Goal: Transaction & Acquisition: Register for event/course

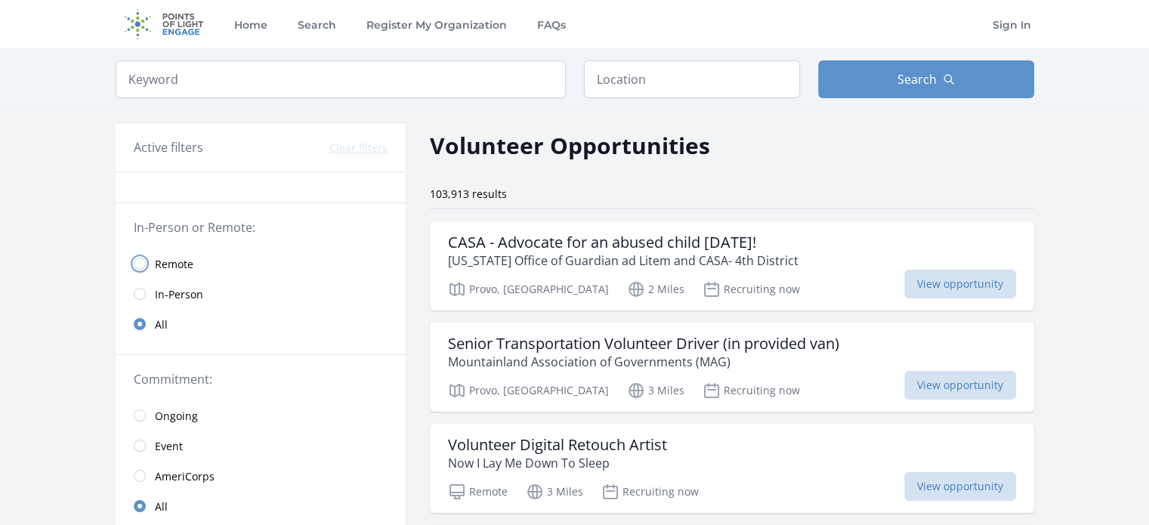
click at [142, 260] on input "radio" at bounding box center [140, 264] width 12 height 12
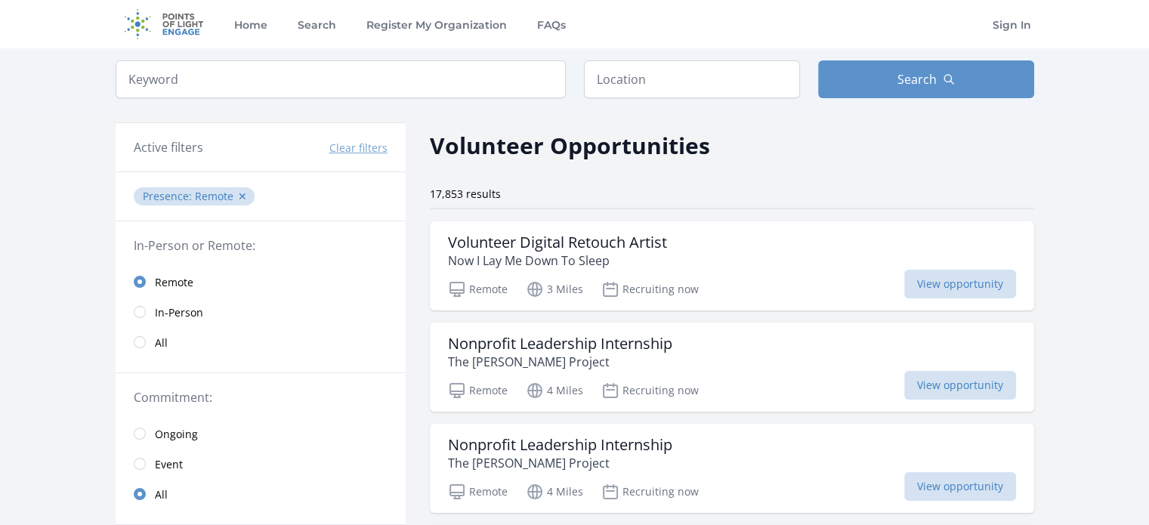
click at [148, 341] on link "All" at bounding box center [261, 342] width 290 height 30
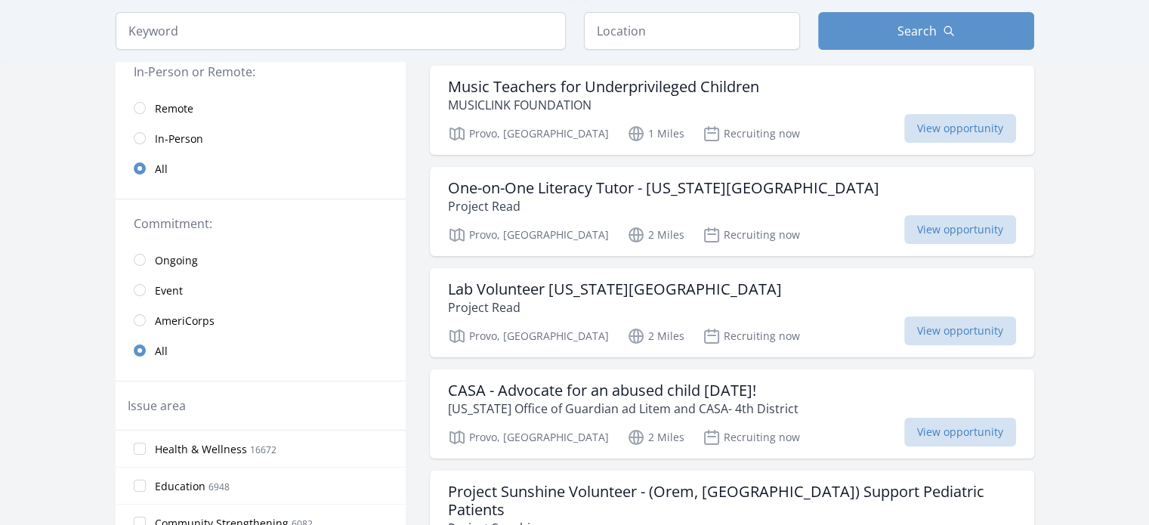
scroll to position [156, 0]
click at [904, 428] on span "View opportunity" at bounding box center [960, 431] width 112 height 29
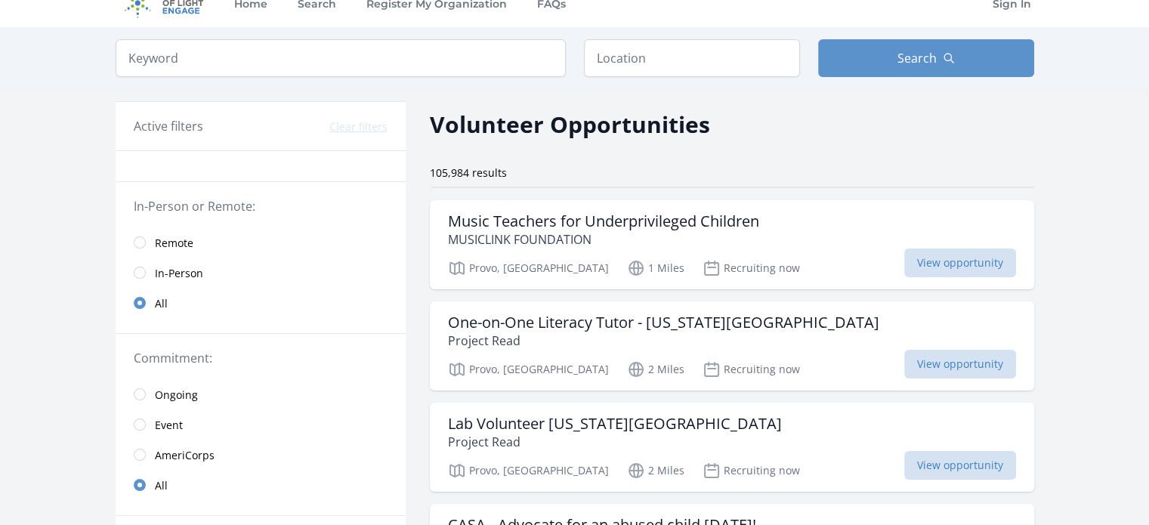
scroll to position [0, 0]
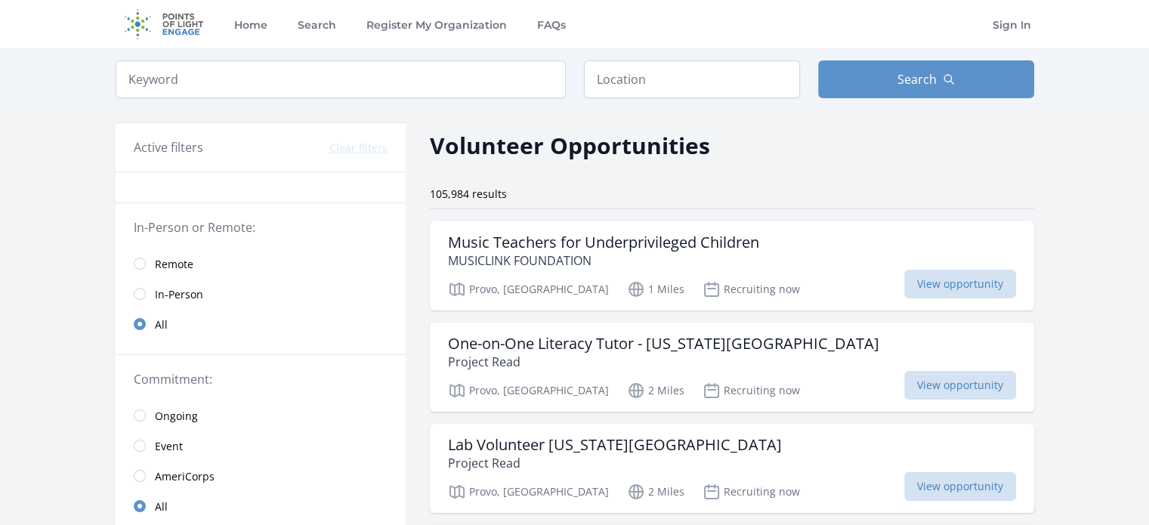
click at [175, 258] on span "Remote" at bounding box center [174, 264] width 39 height 15
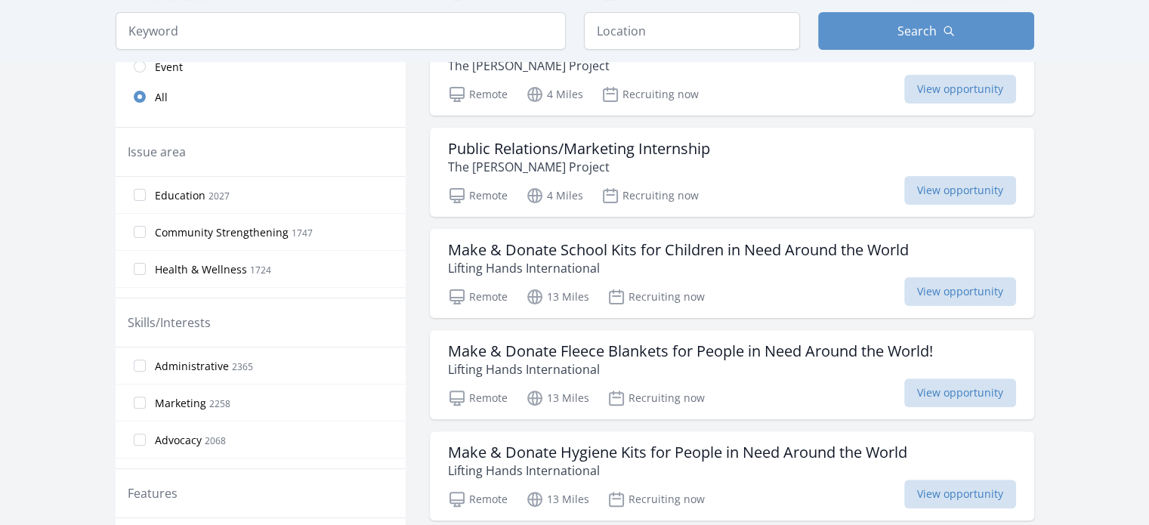
scroll to position [396, 0]
click at [654, 261] on p "Lifting Hands International" at bounding box center [678, 270] width 461 height 18
click at [230, 231] on span "Community Strengthening" at bounding box center [222, 234] width 134 height 15
click at [146, 231] on input "Community Strengthening 1747" at bounding box center [140, 233] width 12 height 12
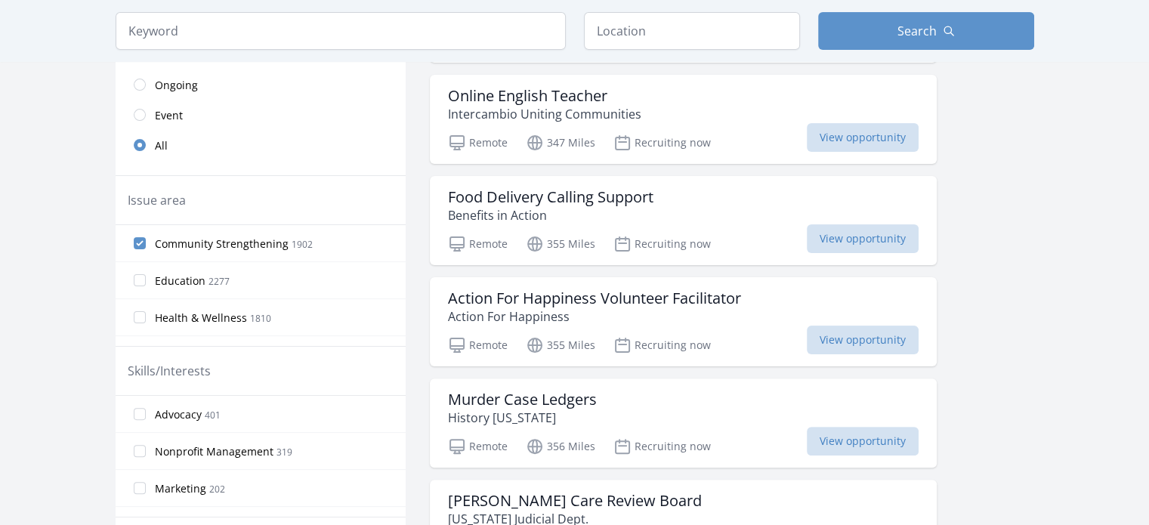
scroll to position [342, 0]
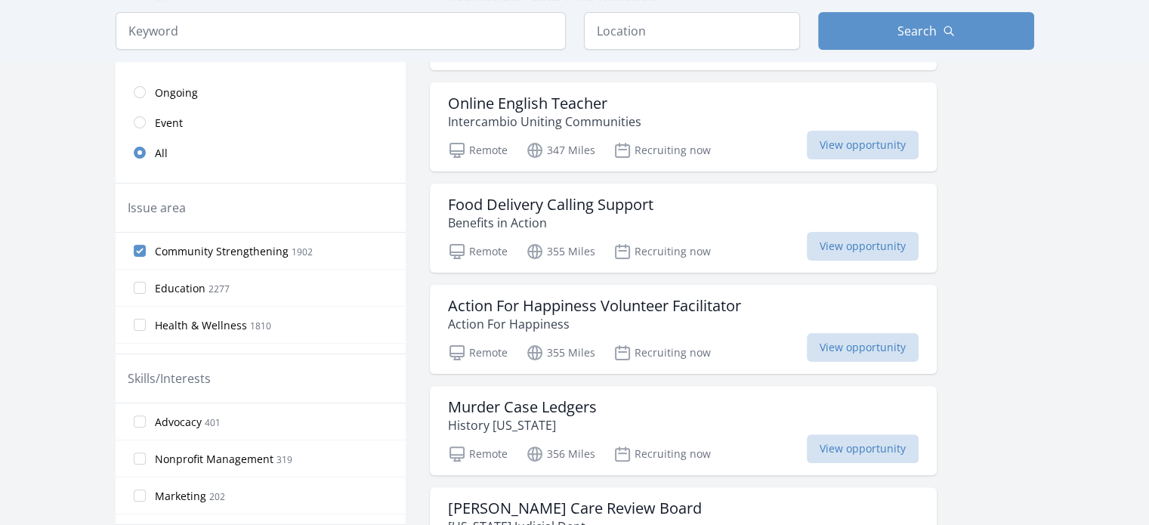
click at [589, 99] on h3 "Online English Teacher" at bounding box center [544, 103] width 193 height 18
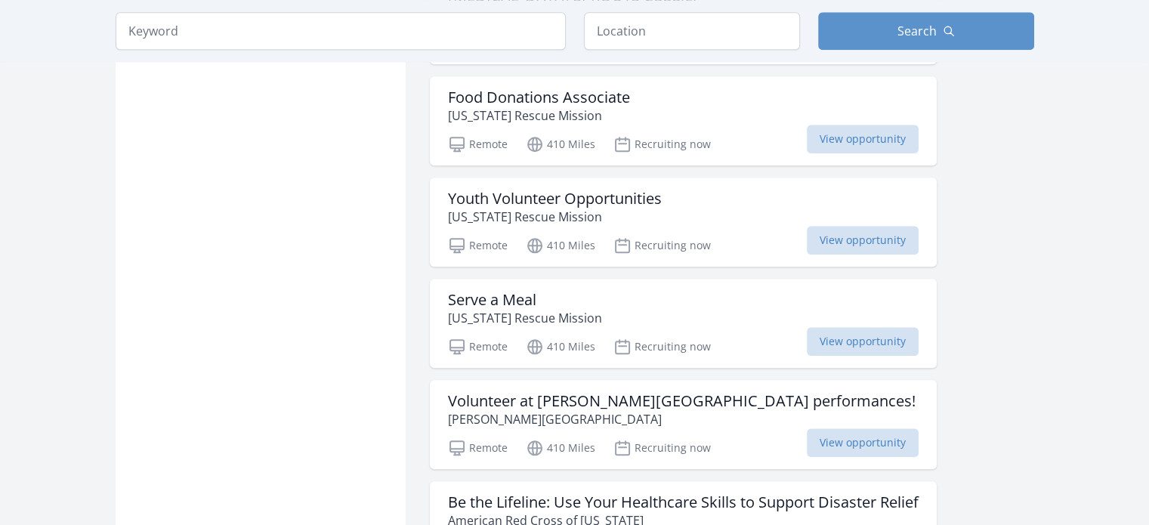
scroll to position [1525, 0]
click at [578, 304] on h3 "Serve a Meal" at bounding box center [525, 301] width 154 height 18
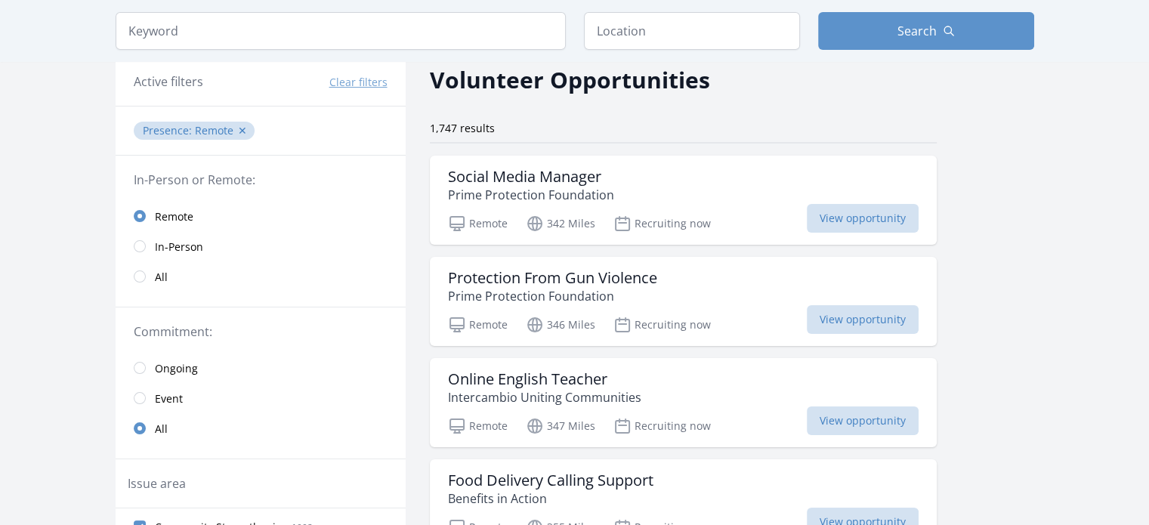
scroll to position [0, 0]
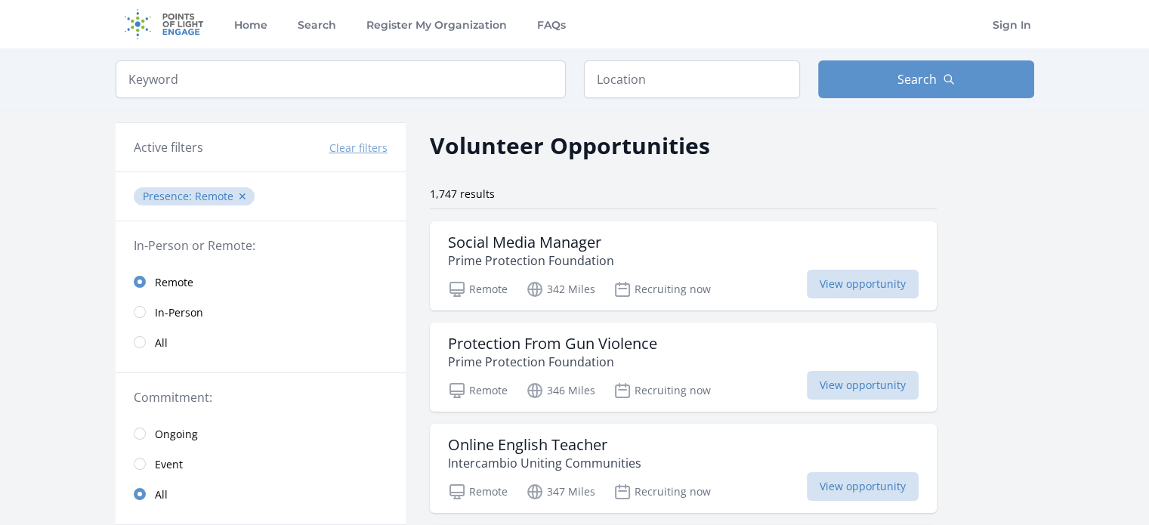
click at [195, 320] on link "In-Person" at bounding box center [261, 312] width 290 height 30
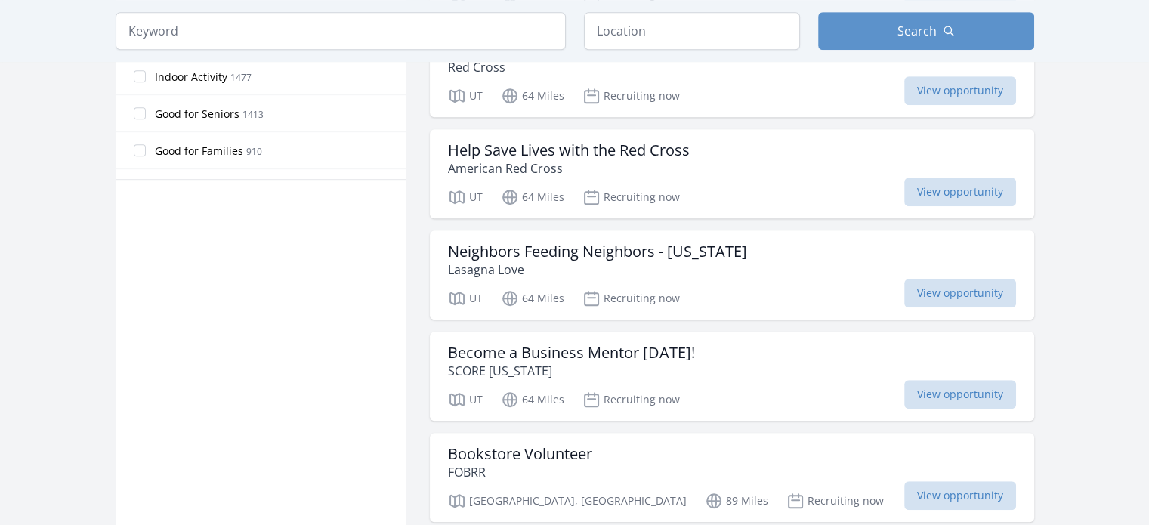
scroll to position [920, 0]
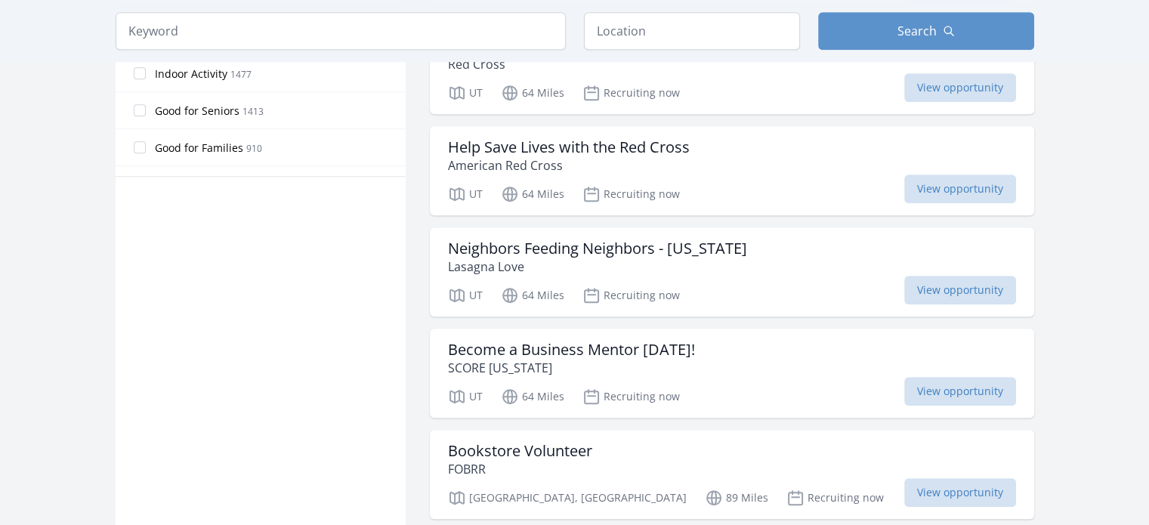
click at [575, 240] on h3 "Neighbors Feeding Neighbors - [US_STATE]" at bounding box center [597, 249] width 299 height 18
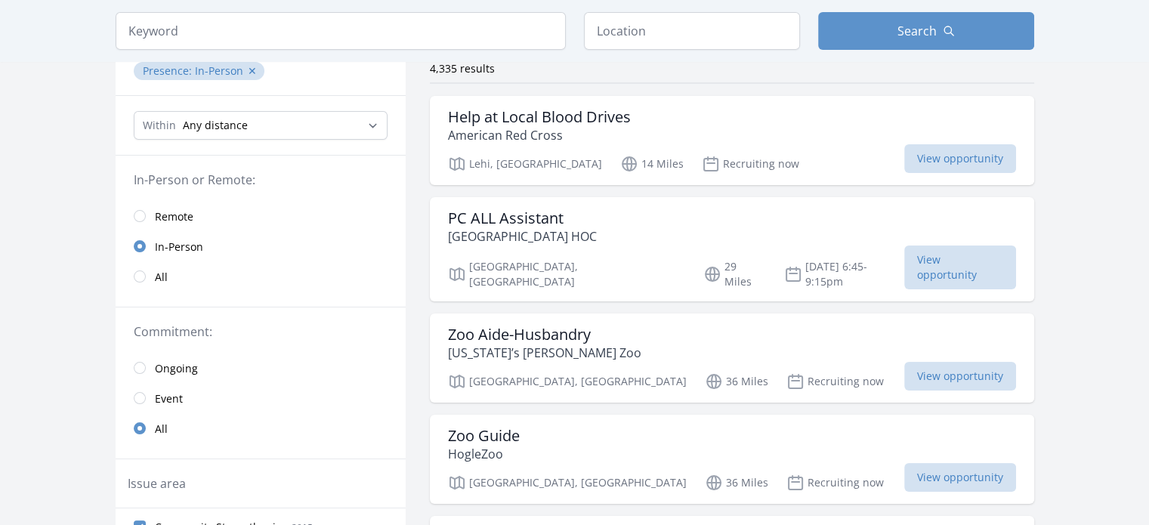
scroll to position [124, 0]
click at [255, 138] on select "Any distance , 5 Miles , 20 Miles , 50 Miles , 100 Miles" at bounding box center [261, 127] width 254 height 29
select select "8046"
click at [134, 113] on select "Any distance , 5 Miles , 20 Miles , 50 Miles , 100 Miles" at bounding box center [261, 127] width 254 height 29
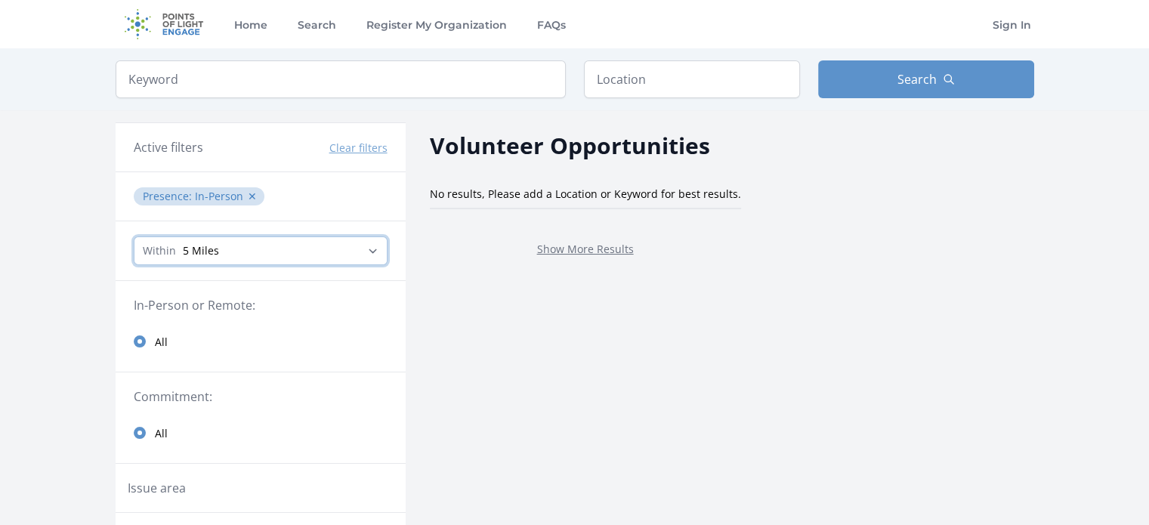
click at [305, 257] on select "Any distance , 5 Miles , 20 Miles , 50 Miles , 100 Miles" at bounding box center [261, 251] width 254 height 29
select select "32186"
click at [134, 237] on select "Any distance , 5 Miles , 20 Miles , 50 Miles , 100 Miles" at bounding box center [261, 251] width 254 height 29
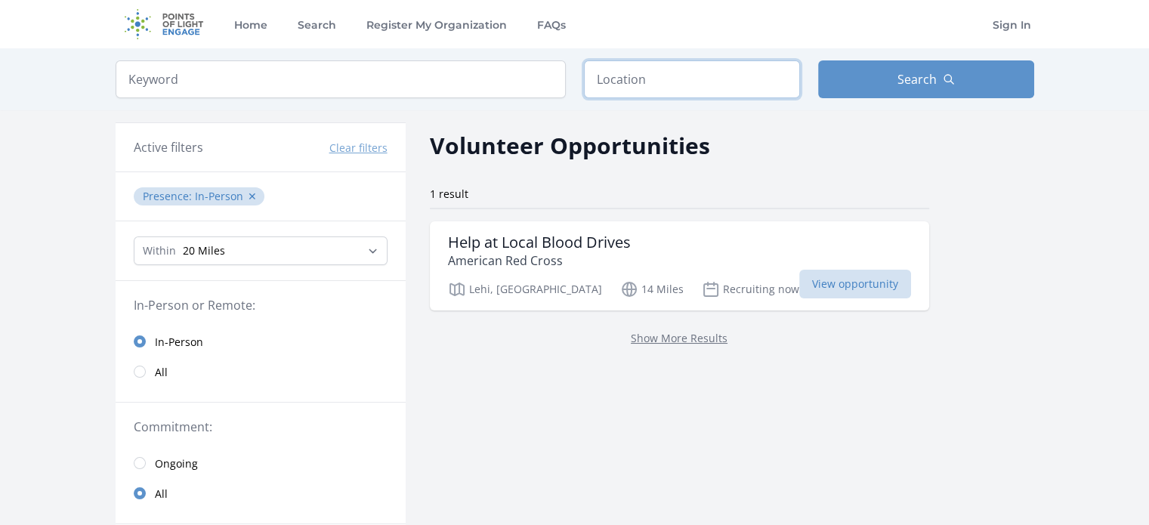
click at [644, 75] on input "text" at bounding box center [692, 79] width 216 height 38
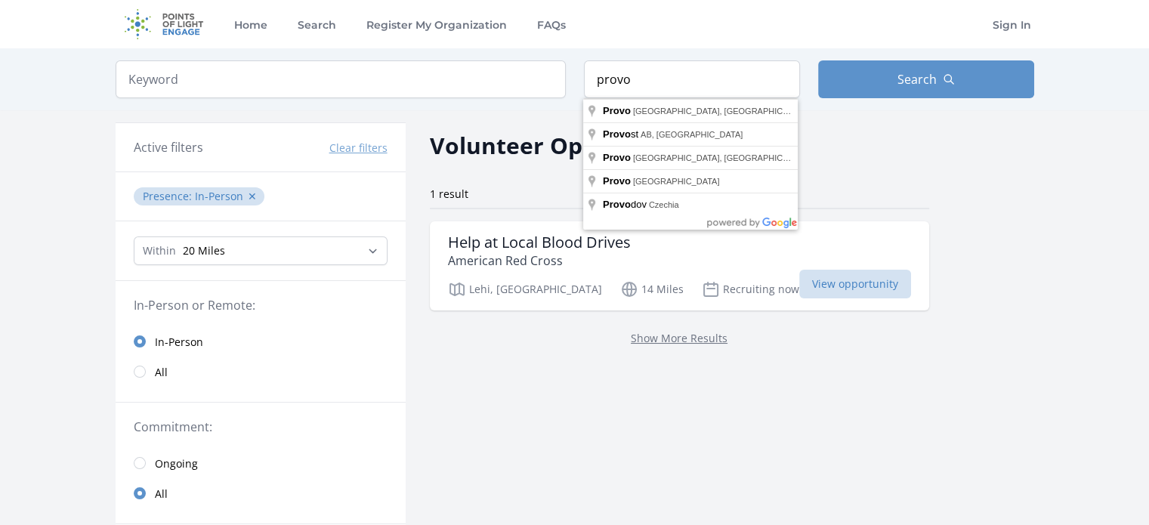
type input "Provo, UT, USA"
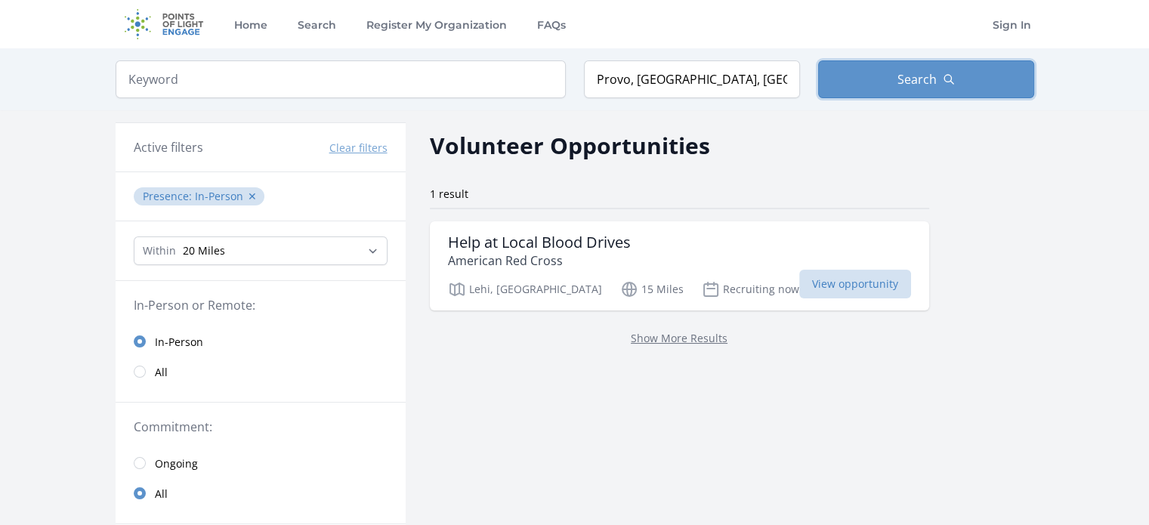
click at [945, 63] on button "Search" at bounding box center [926, 79] width 216 height 38
click at [861, 88] on button "Search" at bounding box center [926, 79] width 216 height 38
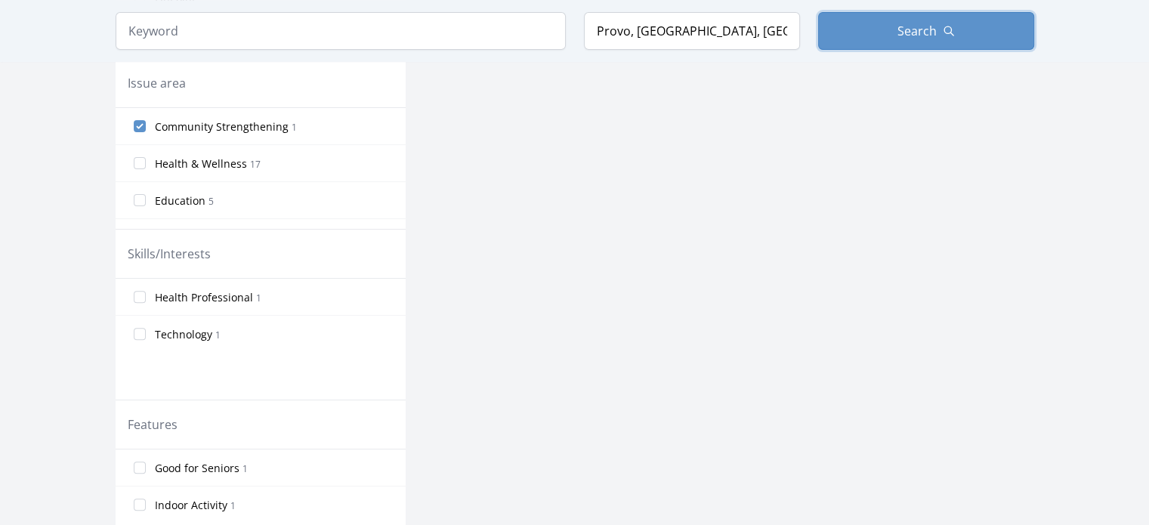
scroll to position [465, 0]
click at [137, 122] on input "Community Strengthening 1" at bounding box center [140, 126] width 12 height 12
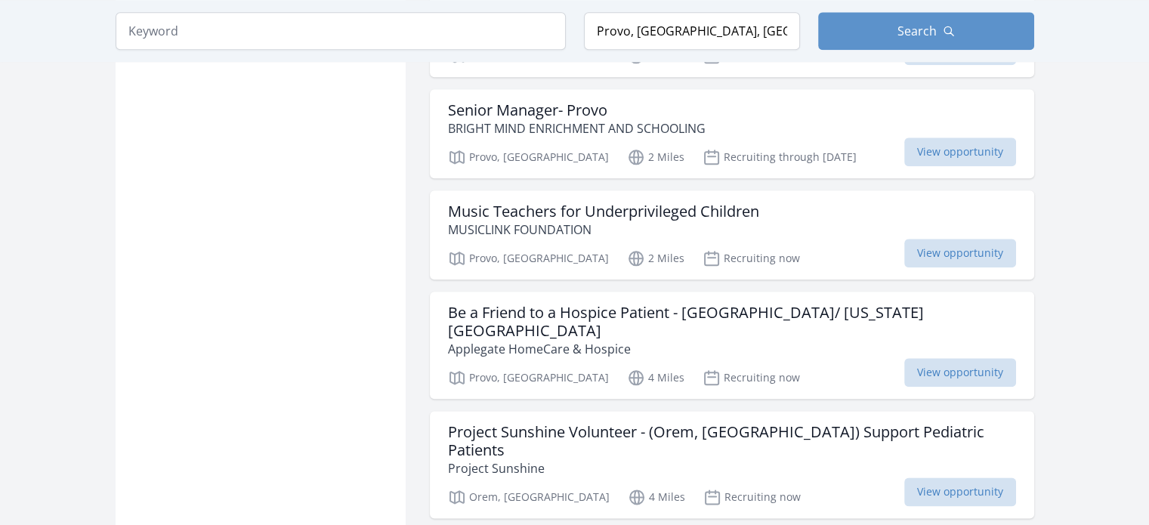
scroll to position [1753, 0]
click at [608, 205] on h3 "Music Teachers for Underprivileged Children" at bounding box center [603, 211] width 311 height 18
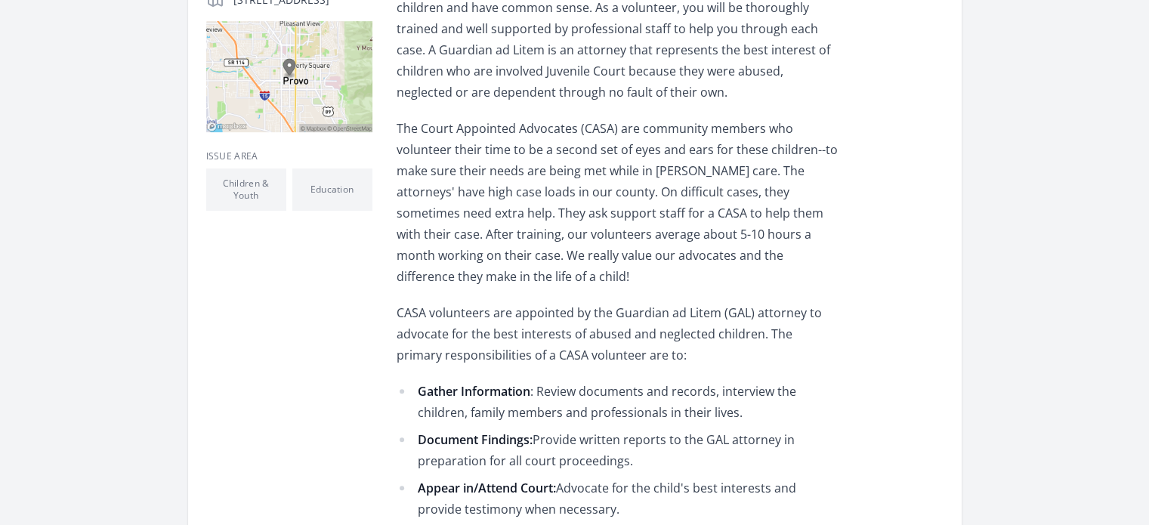
scroll to position [453, 0]
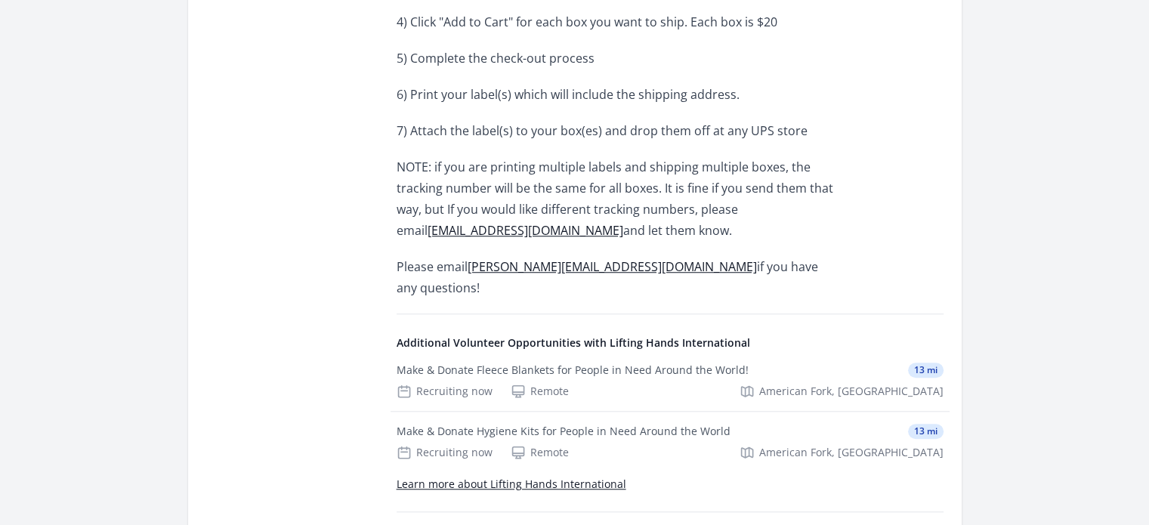
scroll to position [1215, 0]
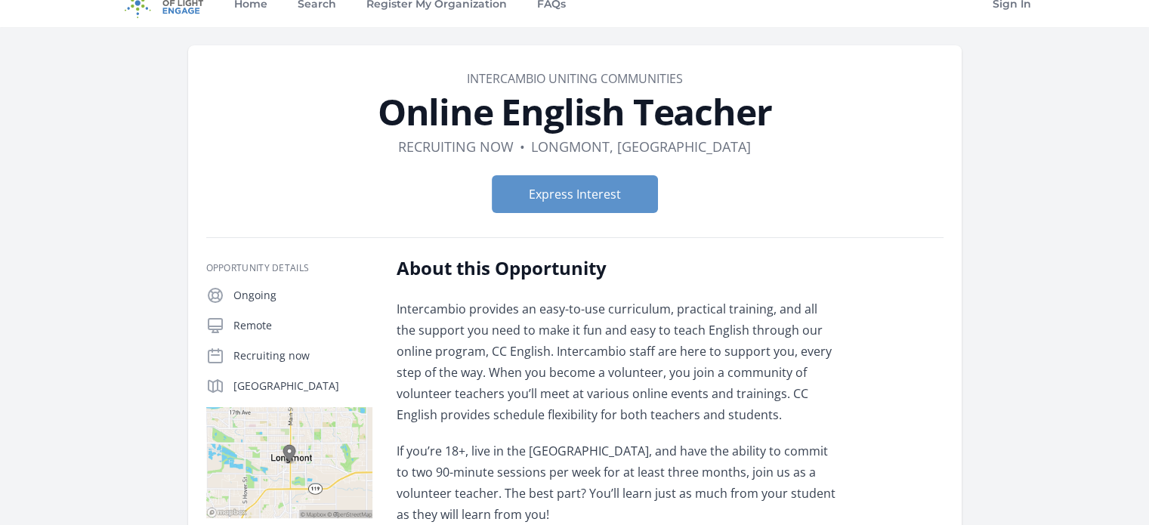
scroll to position [24, 0]
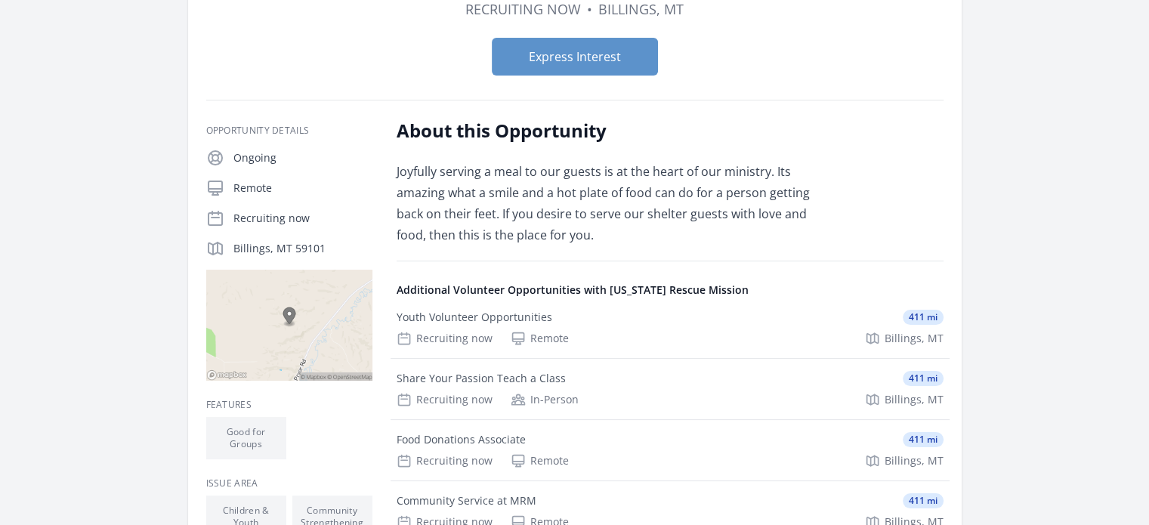
scroll to position [157, 0]
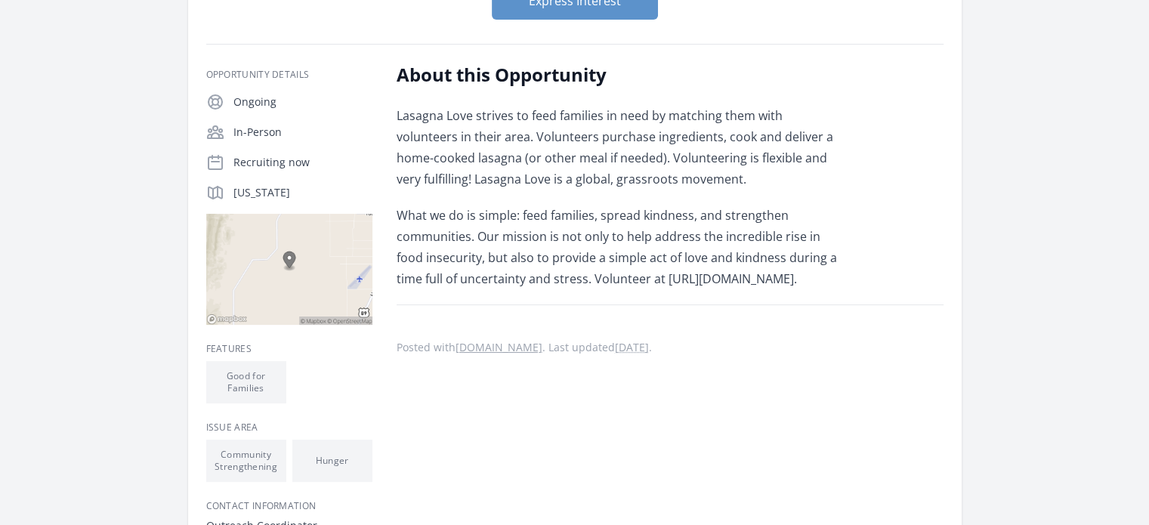
scroll to position [157, 0]
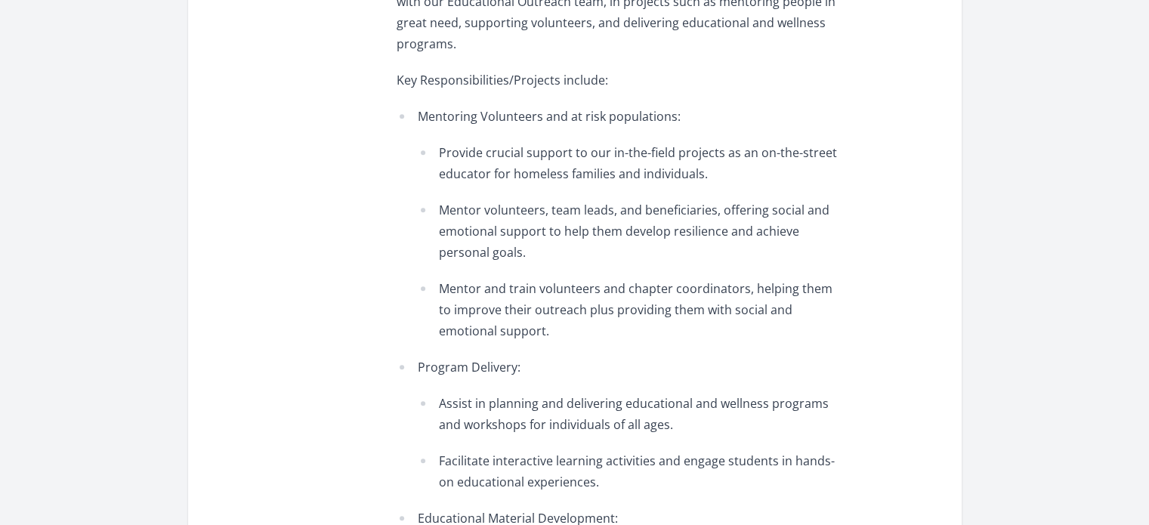
scroll to position [274, 0]
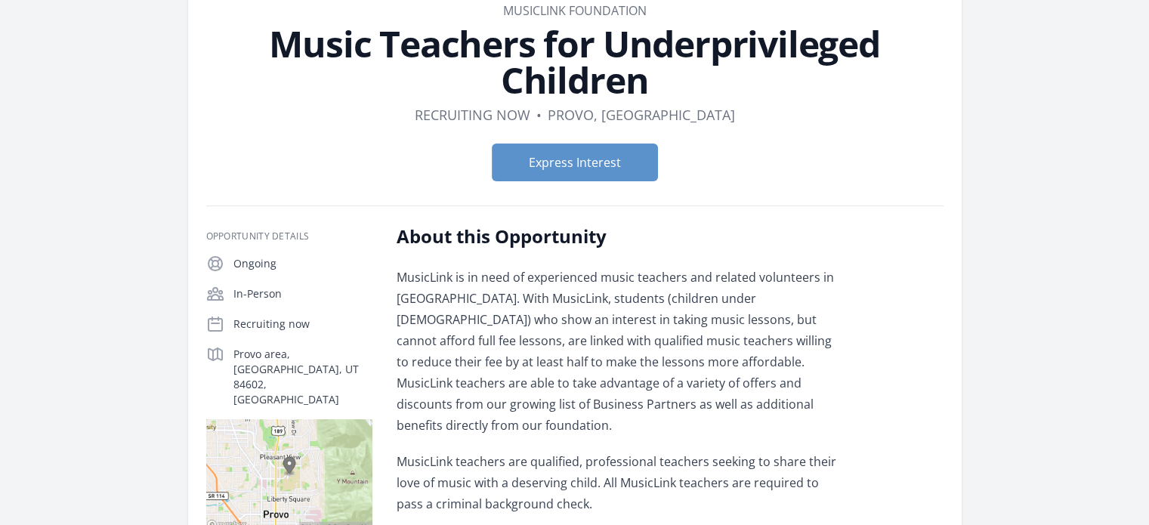
scroll to position [90, 0]
click at [616, 159] on button "Express Interest" at bounding box center [575, 162] width 166 height 38
